Goal: Task Accomplishment & Management: Use online tool/utility

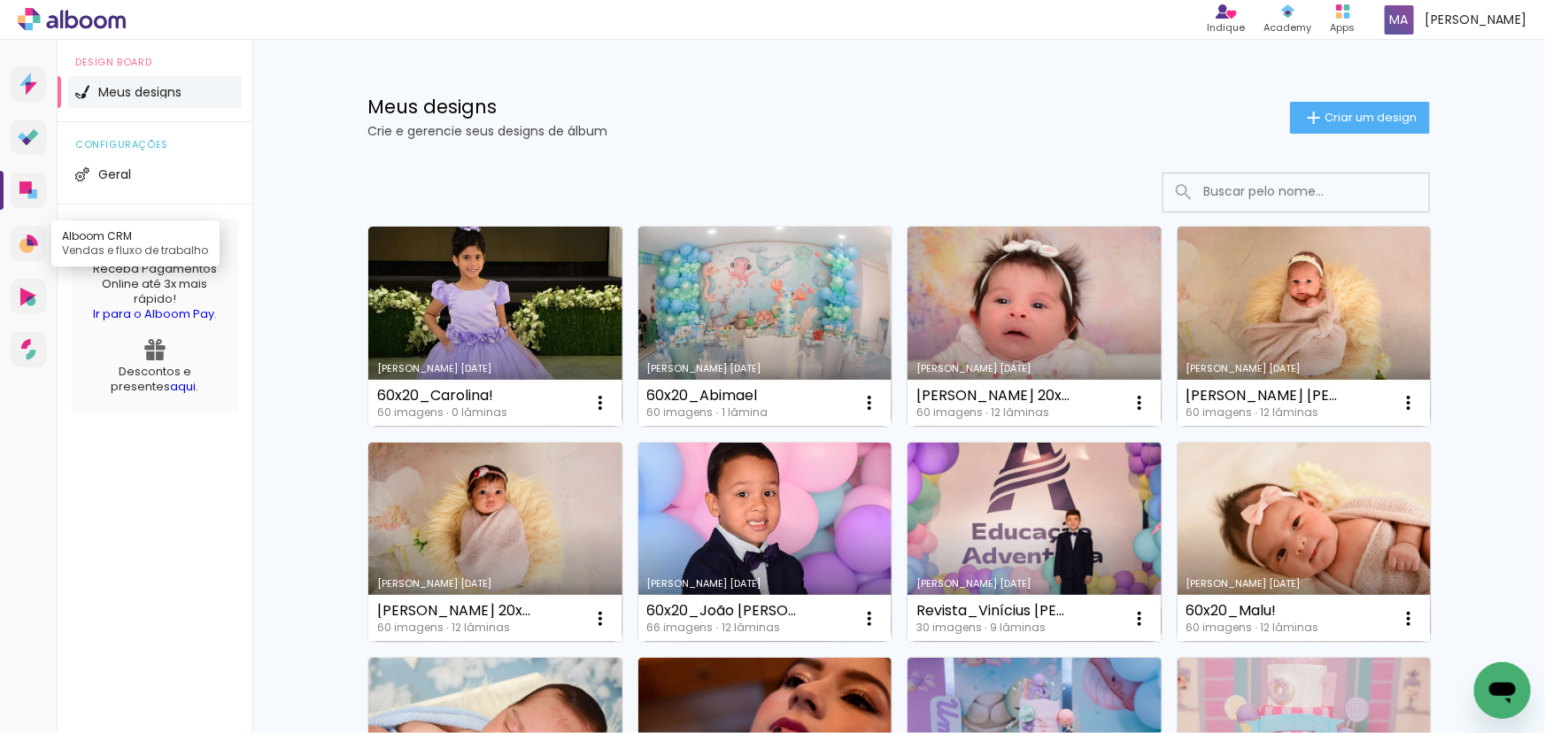
click at [30, 244] on icon at bounding box center [30, 241] width 7 height 7
click at [1346, 112] on span "Criar um design" at bounding box center [1371, 118] width 92 height 12
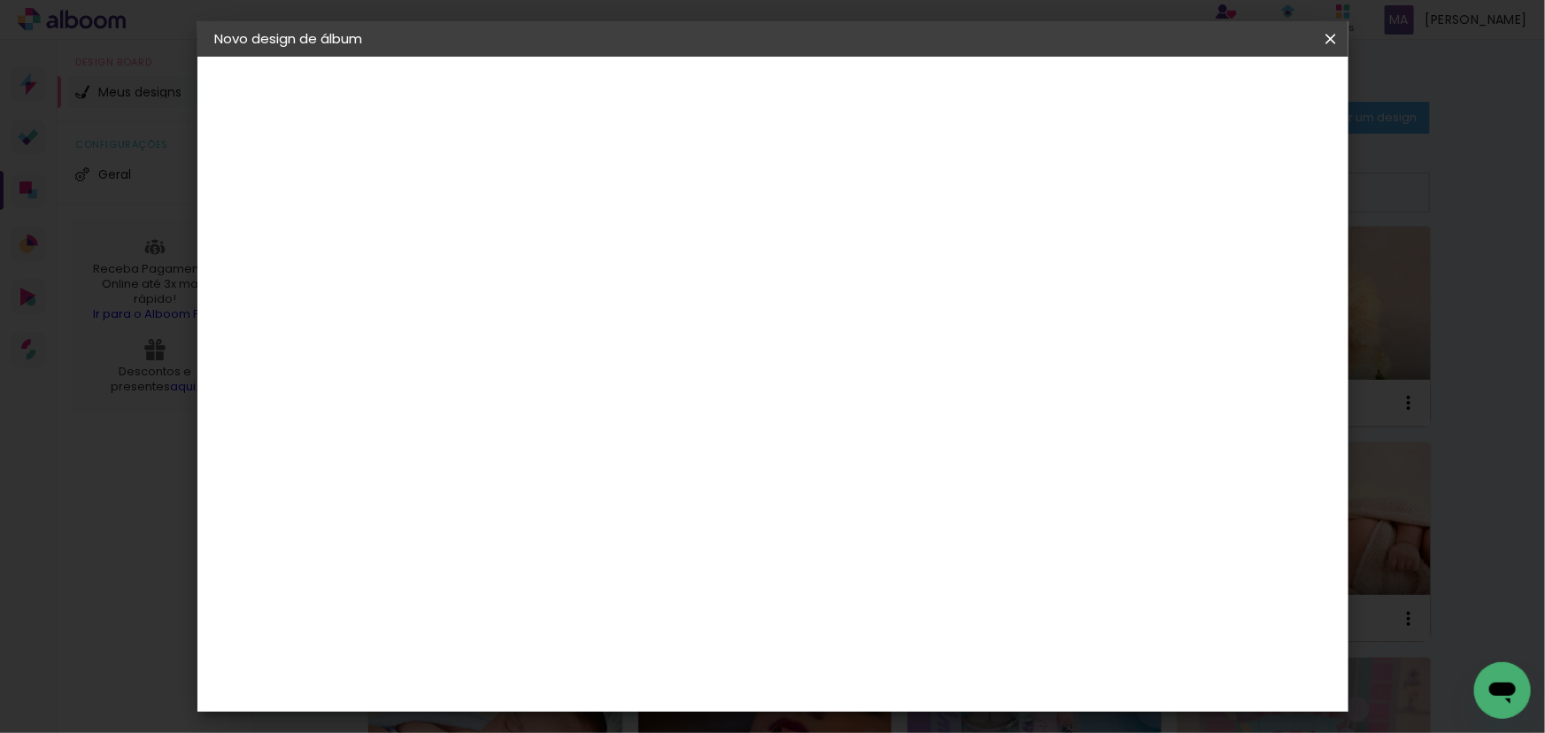
click at [505, 237] on input at bounding box center [505, 237] width 0 height 27
type input "60x20_Lorenna!"
type paper-input "60x20_Lorenna!"
click at [0, 0] on slot "Avançar" at bounding box center [0, 0] width 0 height 0
click at [836, 275] on paper-item "Tamanho Livre" at bounding box center [751, 269] width 170 height 39
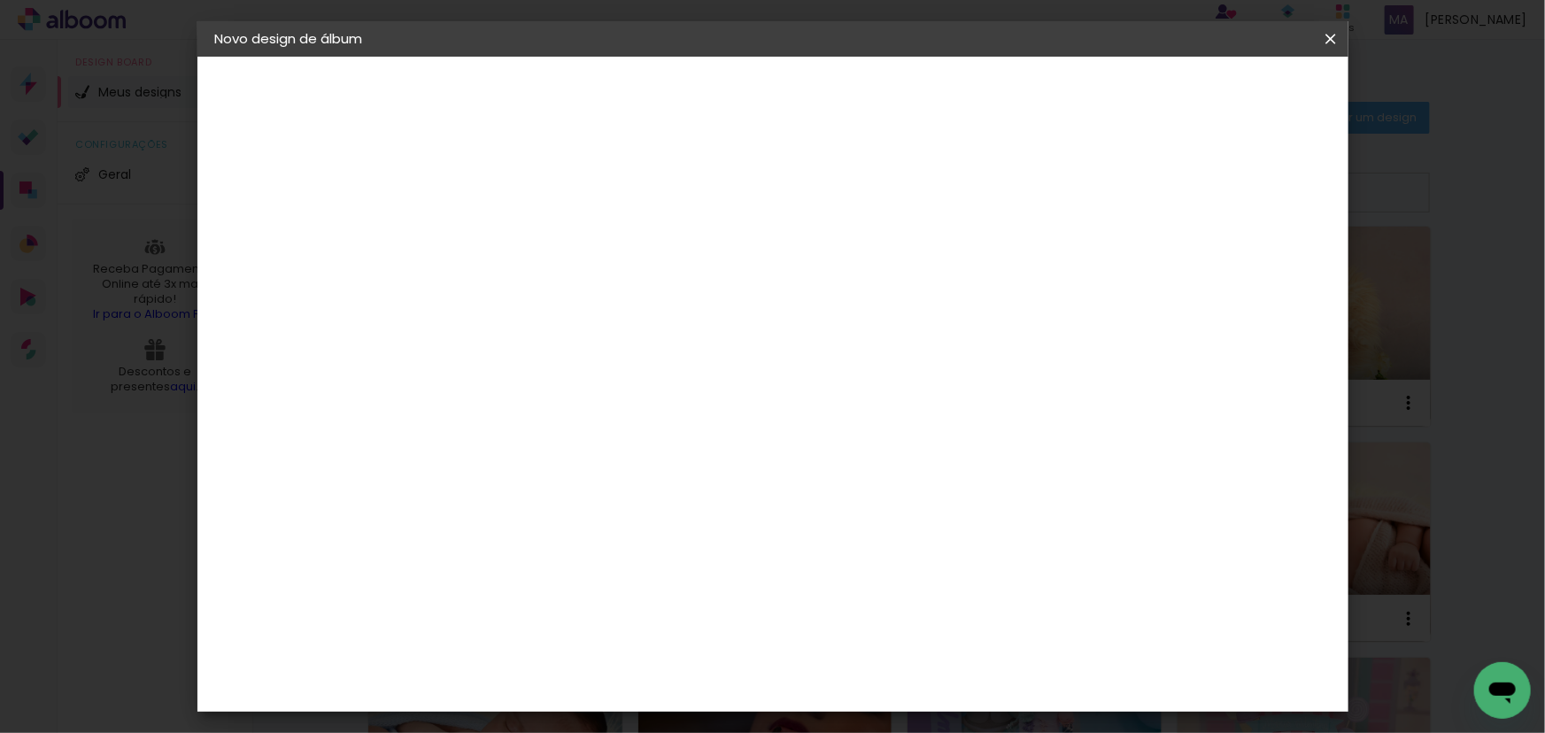
click at [0, 0] on slot "Avançar" at bounding box center [0, 0] width 0 height 0
click at [460, 506] on input "30" at bounding box center [449, 503] width 46 height 27
type input "20"
type paper-input "20"
type input "4"
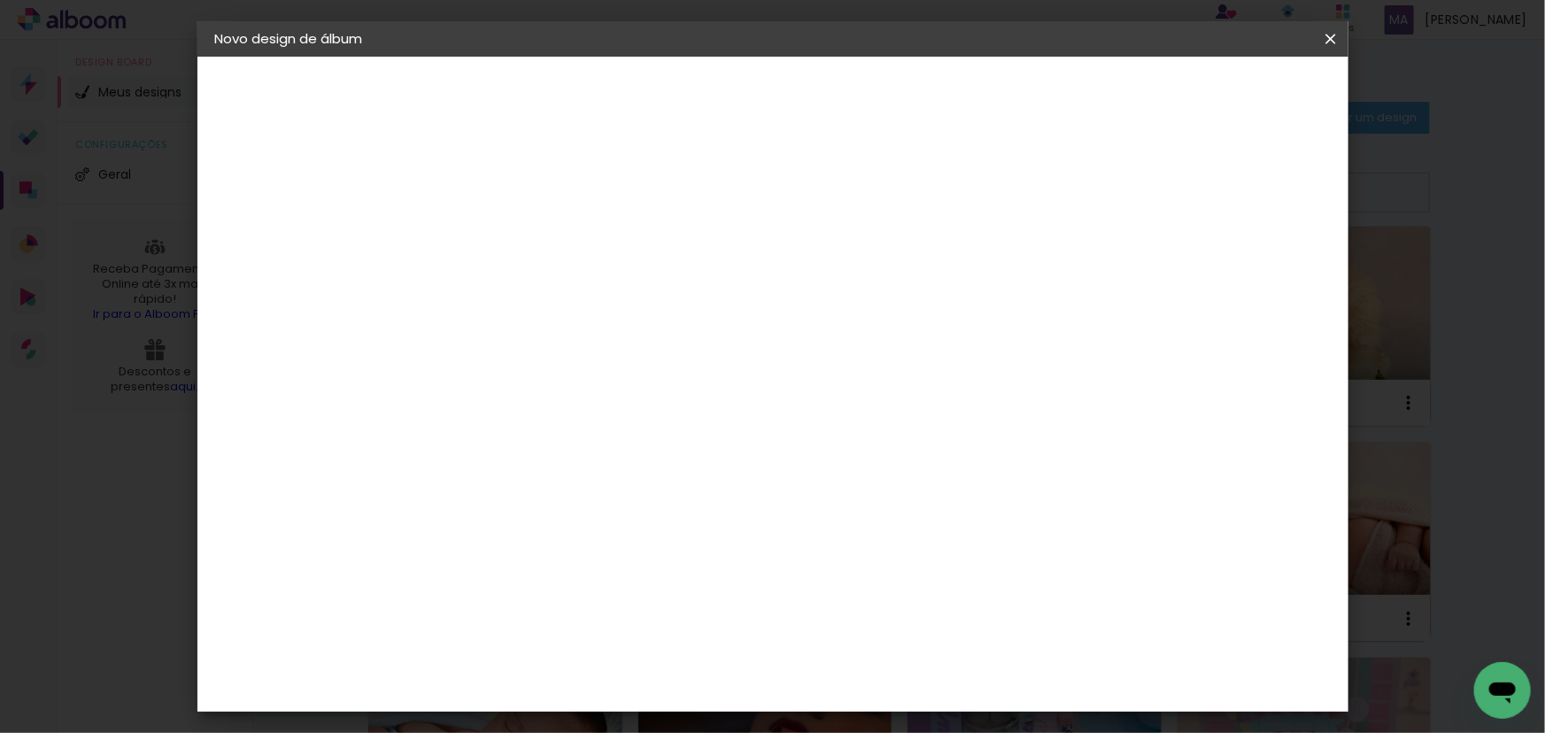
type paper-input "4"
click at [1249, 274] on input "4" at bounding box center [1243, 267] width 32 height 27
type input "3"
type paper-input "3"
click at [1249, 274] on input "3" at bounding box center [1243, 267] width 32 height 27
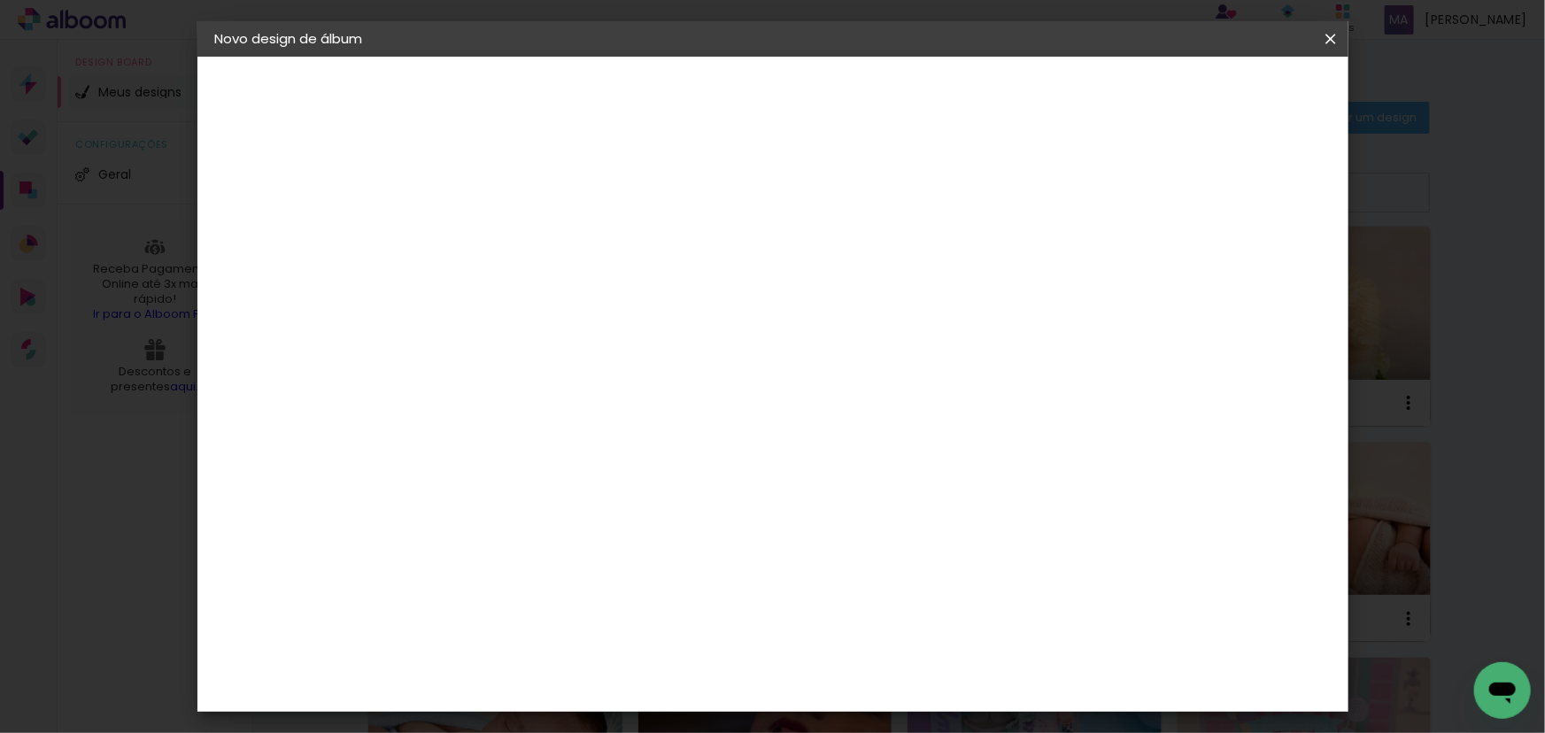
type input "2"
type paper-input "2"
click at [1252, 274] on input "2" at bounding box center [1248, 267] width 32 height 27
type input "1"
type paper-input "1"
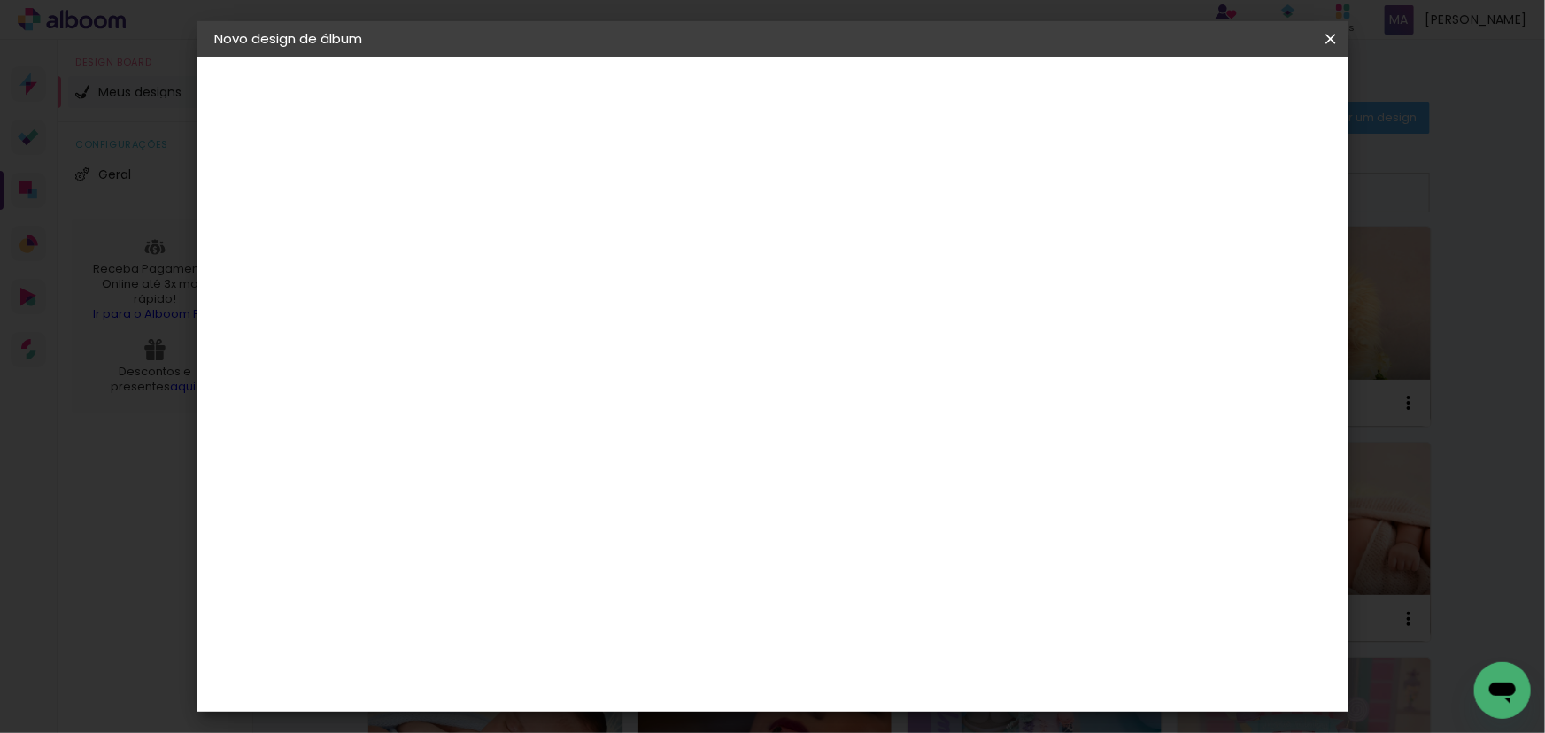
click at [1254, 275] on input "1" at bounding box center [1248, 267] width 32 height 27
type input "0"
click at [1259, 275] on input "0" at bounding box center [1250, 267] width 32 height 27
click at [1221, 88] on span "Iniciar design" at bounding box center [1181, 94] width 81 height 12
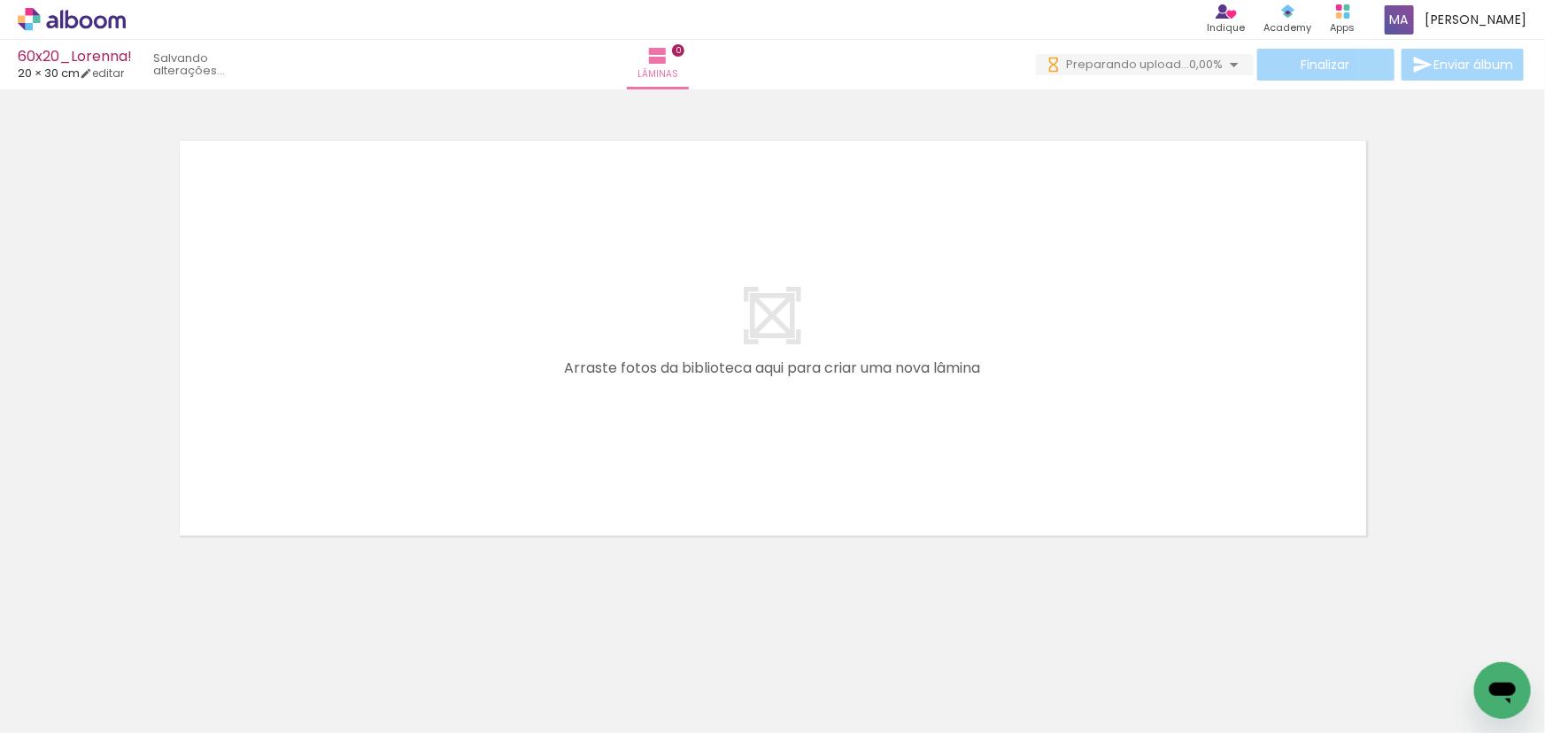
click at [58, 18] on icon at bounding box center [72, 19] width 108 height 23
click at [89, 32] on div "› Editor de álbum Indique Indique e ganhe Conteúdo que inspira Academy Produtos…" at bounding box center [772, 20] width 1545 height 40
click at [89, 26] on icon at bounding box center [86, 21] width 13 height 13
